Goal: Navigation & Orientation: Find specific page/section

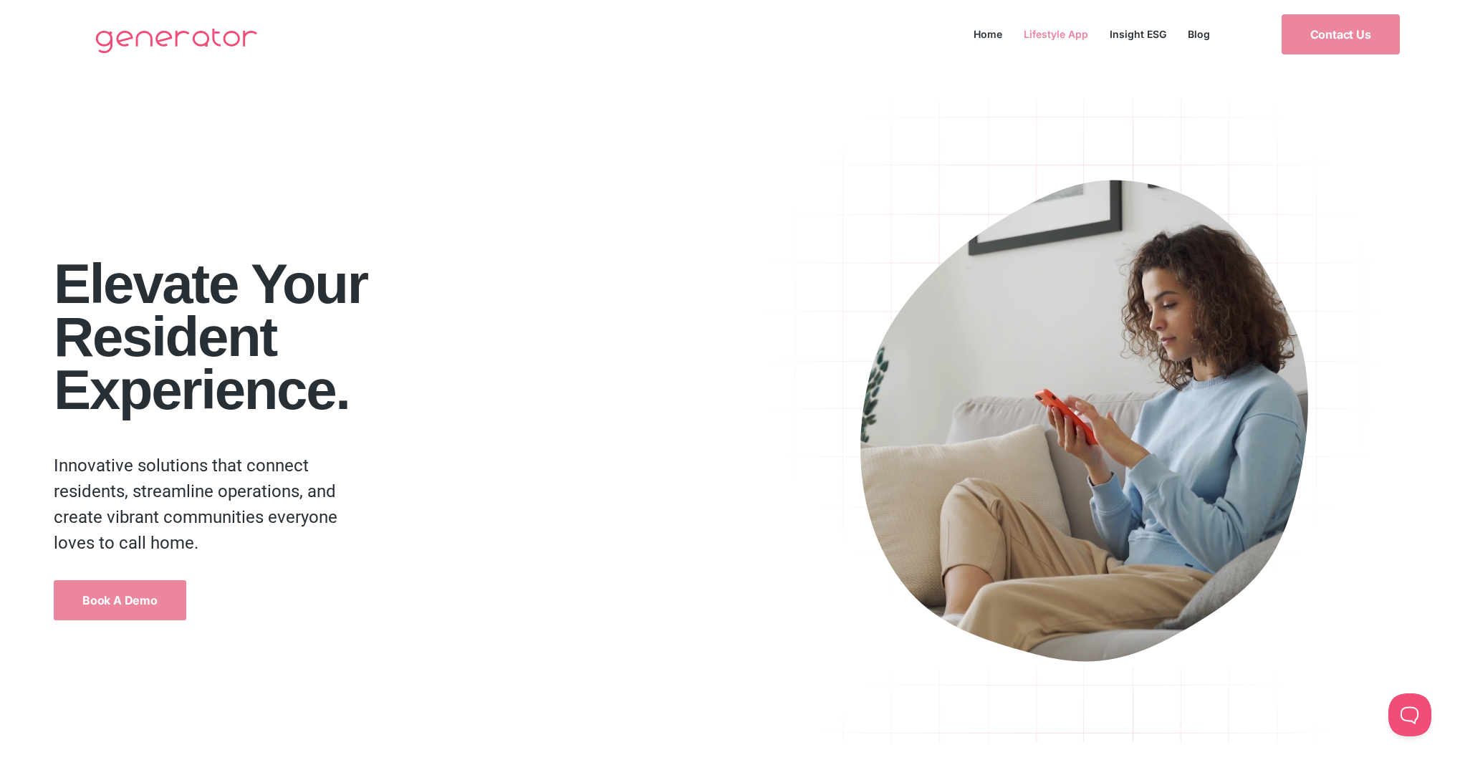
click at [1056, 37] on link "Lifestyle App" at bounding box center [1056, 33] width 86 height 19
